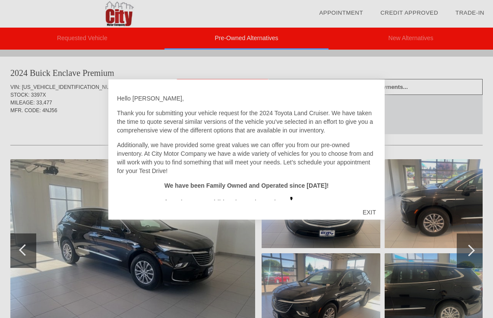
click at [230, 274] on div at bounding box center [246, 159] width 493 height 318
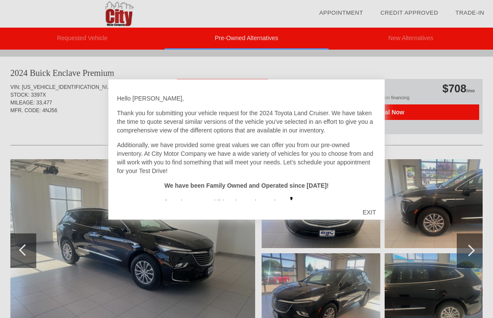
click at [80, 264] on div at bounding box center [246, 159] width 493 height 318
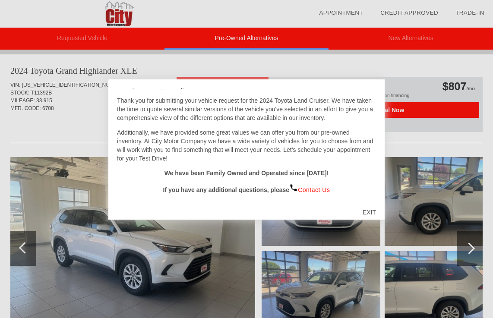
scroll to position [13, 0]
click at [141, 258] on div at bounding box center [246, 159] width 493 height 318
click at [369, 214] on div "EXIT" at bounding box center [369, 213] width 31 height 26
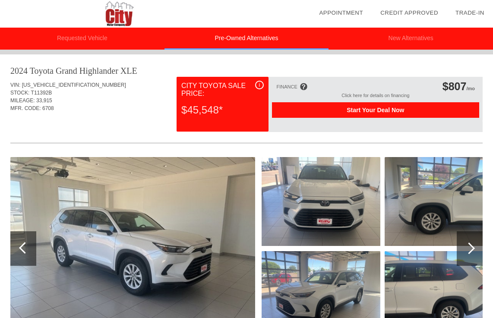
click at [470, 248] on div at bounding box center [470, 249] width 12 height 12
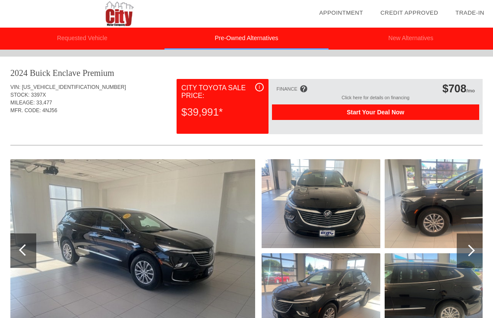
scroll to position [0, 0]
click at [403, 37] on li "New Alternatives" at bounding box center [411, 39] width 165 height 22
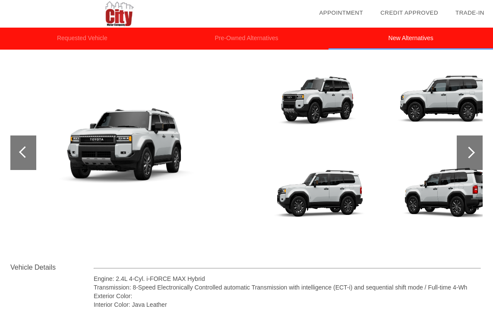
scroll to position [111, 0]
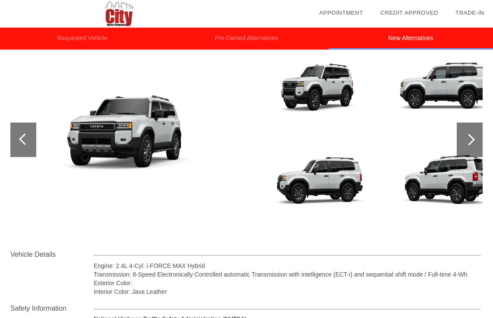
click at [470, 138] on div at bounding box center [470, 140] width 12 height 12
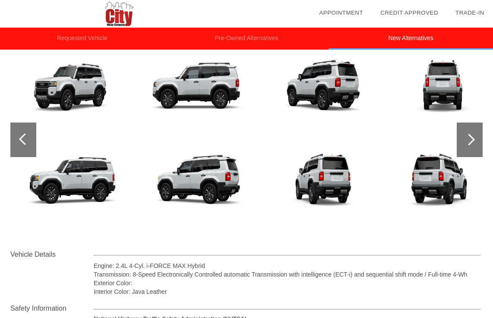
click at [470, 139] on div at bounding box center [470, 140] width 12 height 12
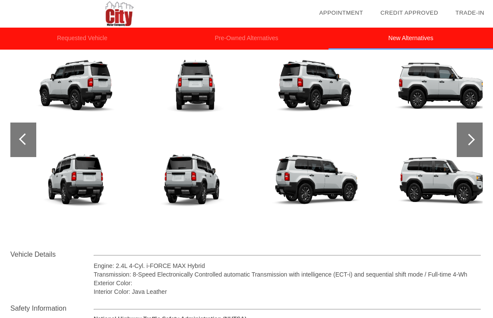
click at [470, 139] on div at bounding box center [470, 140] width 12 height 12
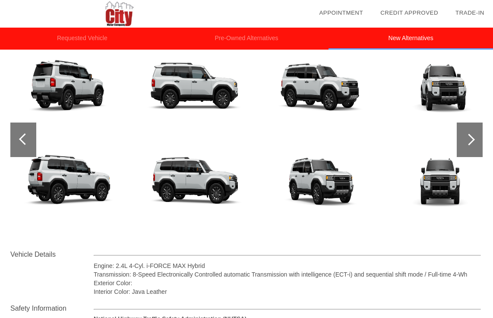
click at [470, 139] on div at bounding box center [470, 140] width 12 height 12
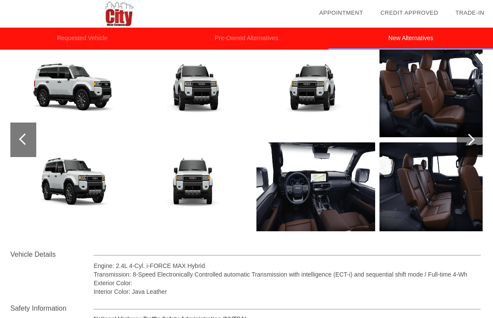
click at [470, 139] on div at bounding box center [470, 140] width 12 height 12
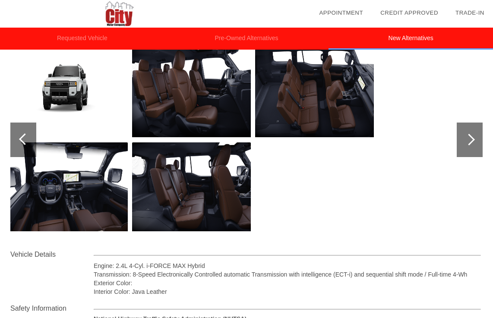
click at [470, 139] on div at bounding box center [470, 140] width 12 height 12
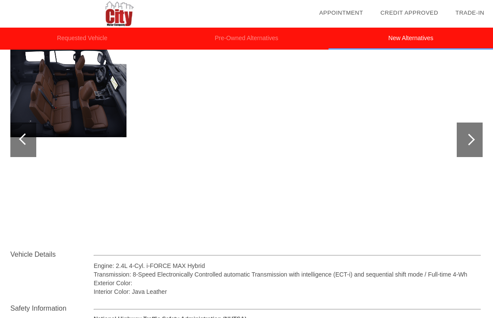
click at [470, 139] on div at bounding box center [470, 140] width 12 height 12
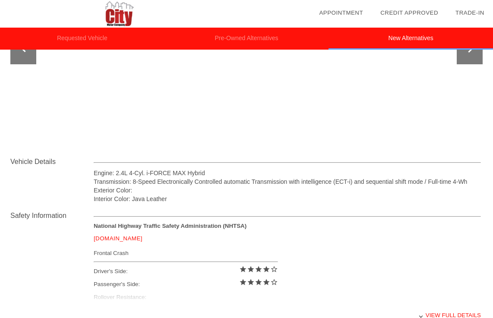
scroll to position [207, 0]
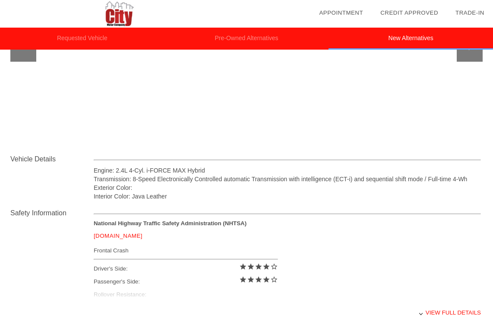
click at [7, 76] on div "2025 Toyota Land Cruiser VIN: [US_VEHICLE_IDENTIFICATION_NUMBER] STOCK: MFR. CO…" at bounding box center [246, 90] width 493 height 481
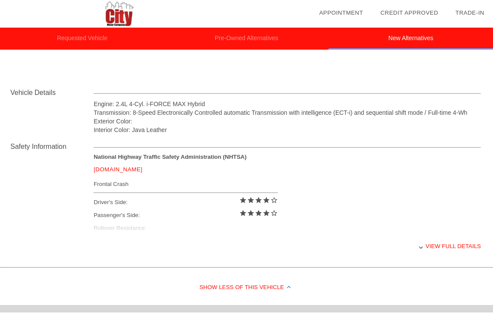
scroll to position [284, 0]
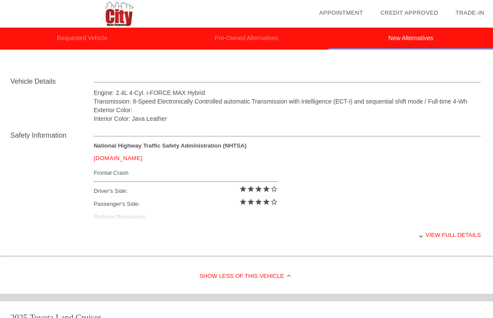
click at [433, 235] on div "View full details" at bounding box center [288, 235] width 388 height 21
click at [431, 235] on div "View less details" at bounding box center [288, 235] width 388 height 21
click at [423, 235] on div "View full details" at bounding box center [288, 235] width 388 height 21
click at [433, 234] on div "View less details" at bounding box center [288, 235] width 388 height 21
click at [433, 232] on div "View full details" at bounding box center [288, 235] width 388 height 21
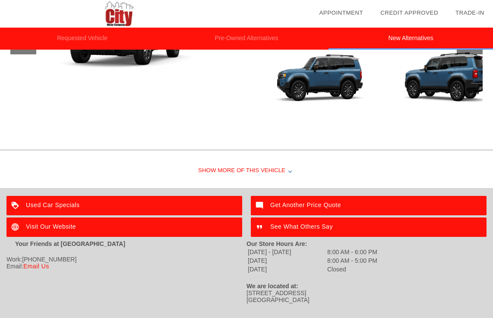
scroll to position [742, 0]
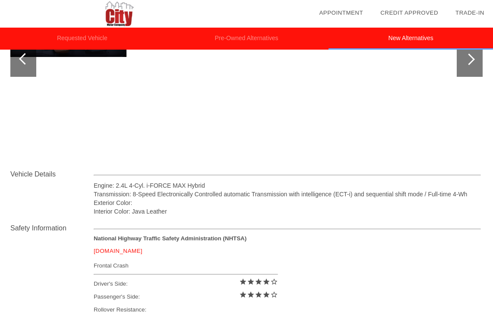
click at [225, 178] on div "Engine: 2.4L 4-Cyl. i-FORCE MAX Hybrid Transmission: 8-Speed Electronically Con…" at bounding box center [288, 192] width 388 height 47
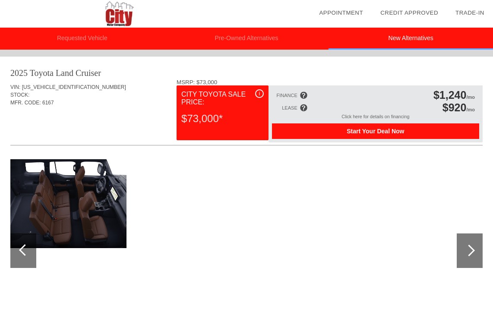
scroll to position [0, 0]
